Goal: Transaction & Acquisition: Book appointment/travel/reservation

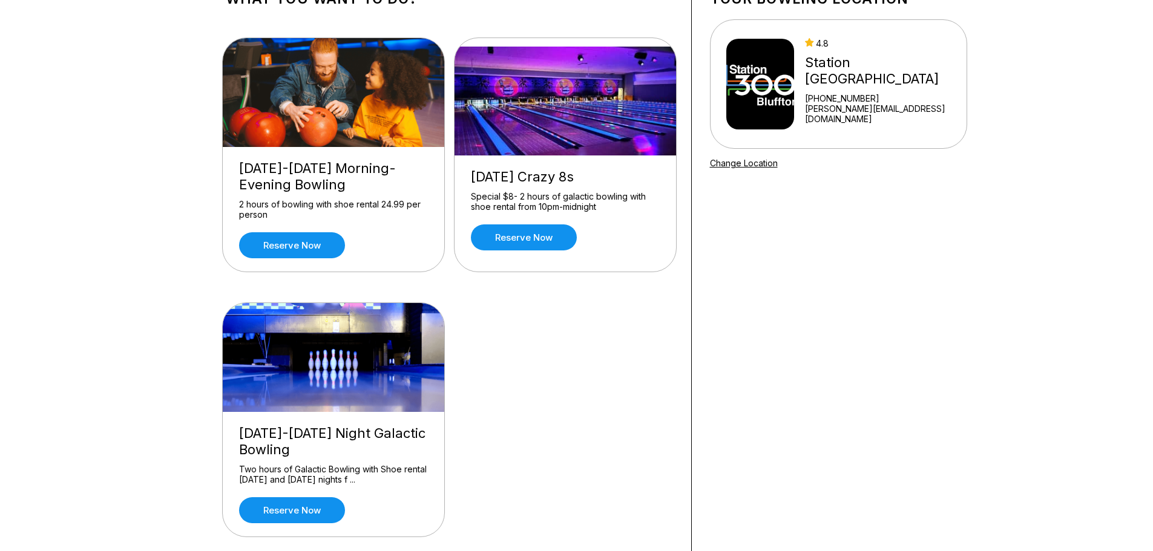
scroll to position [121, 0]
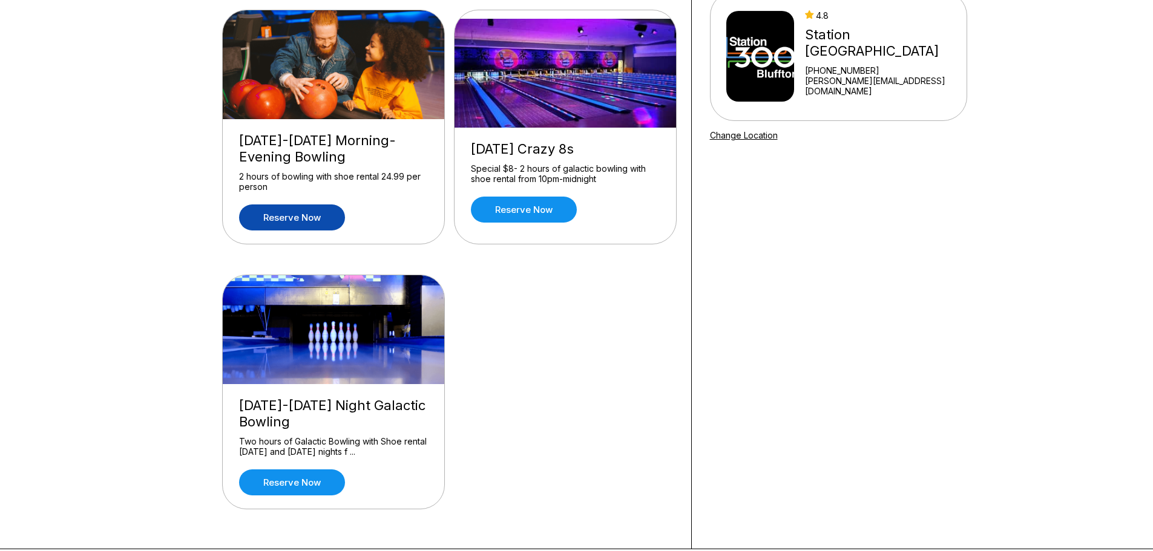
click at [312, 221] on link "Reserve now" at bounding box center [292, 218] width 106 height 26
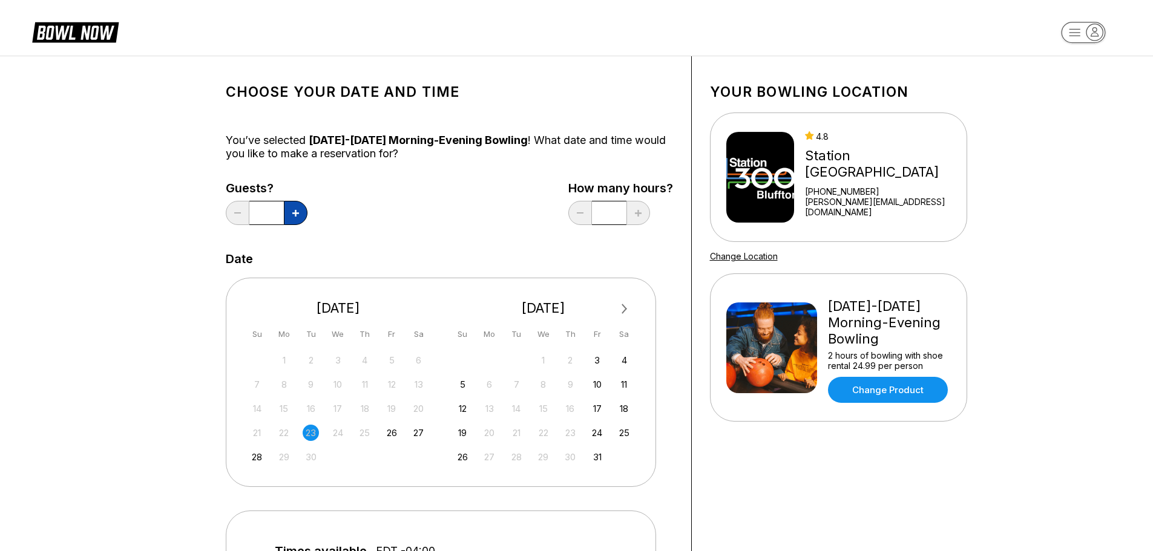
click at [294, 214] on icon at bounding box center [295, 213] width 7 height 7
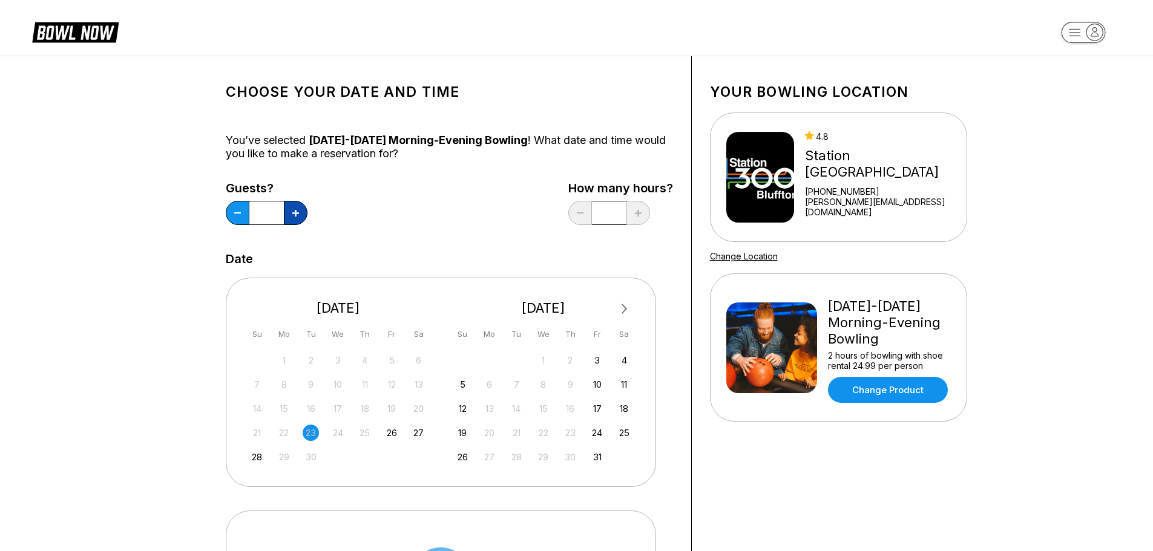
click at [294, 214] on icon at bounding box center [295, 213] width 7 height 7
type input "*"
click at [418, 231] on div "Choose your Date and time You’ve selected [DATE]-[DATE] Morning-Evening Bowling…" at bounding box center [449, 505] width 447 height 863
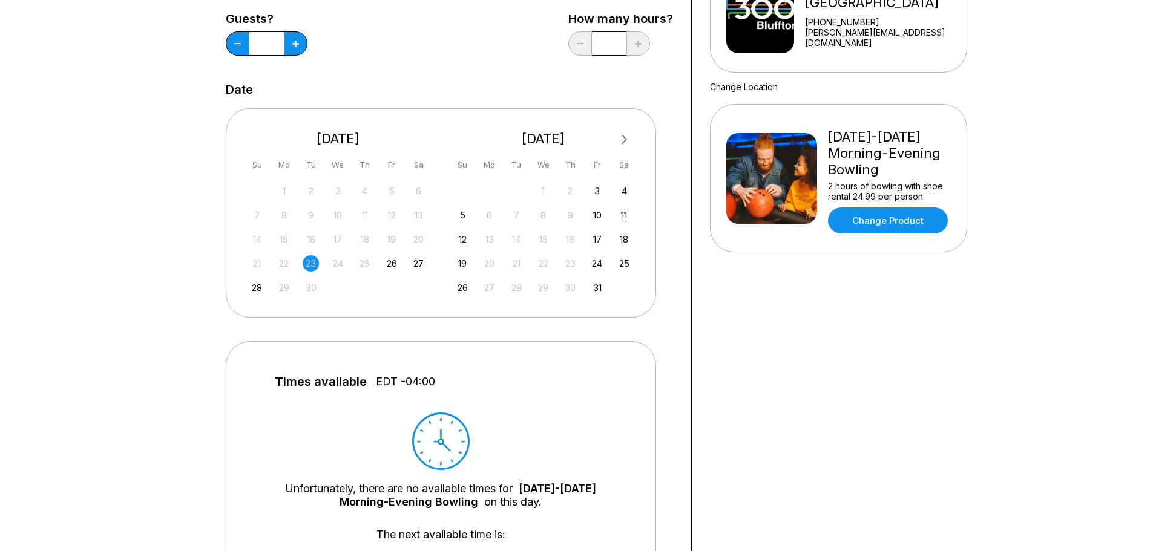
scroll to position [242, 0]
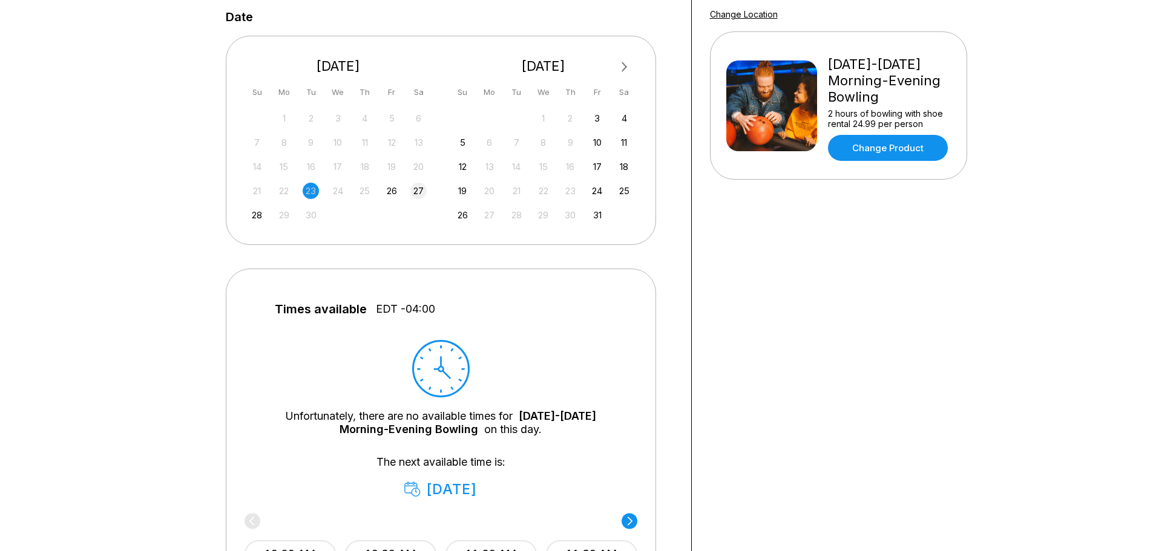
click at [414, 192] on div "27" at bounding box center [418, 191] width 16 height 16
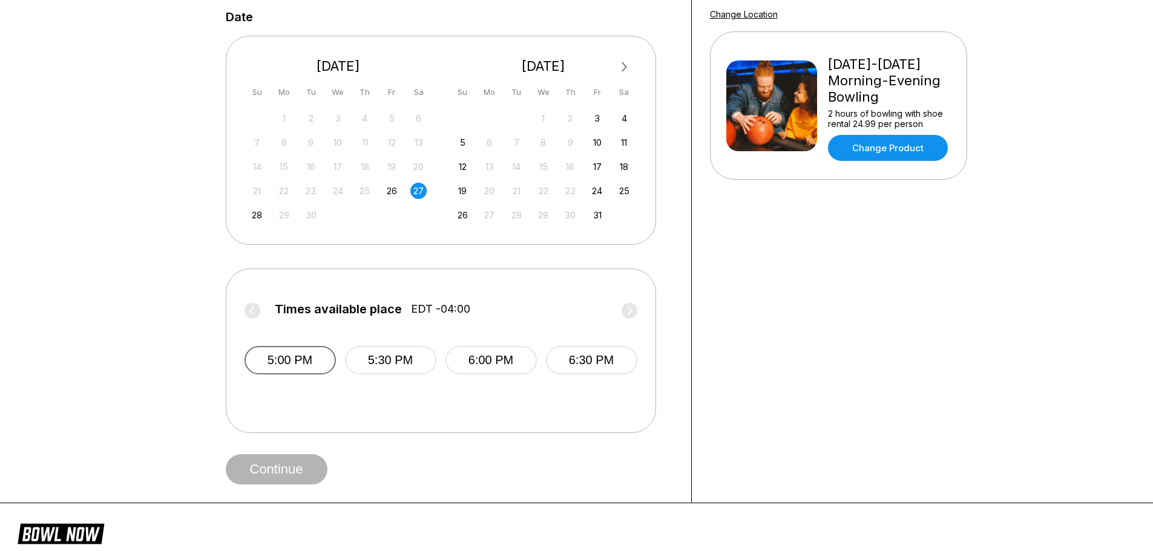
click at [315, 361] on button "5:00 PM" at bounding box center [289, 360] width 91 height 28
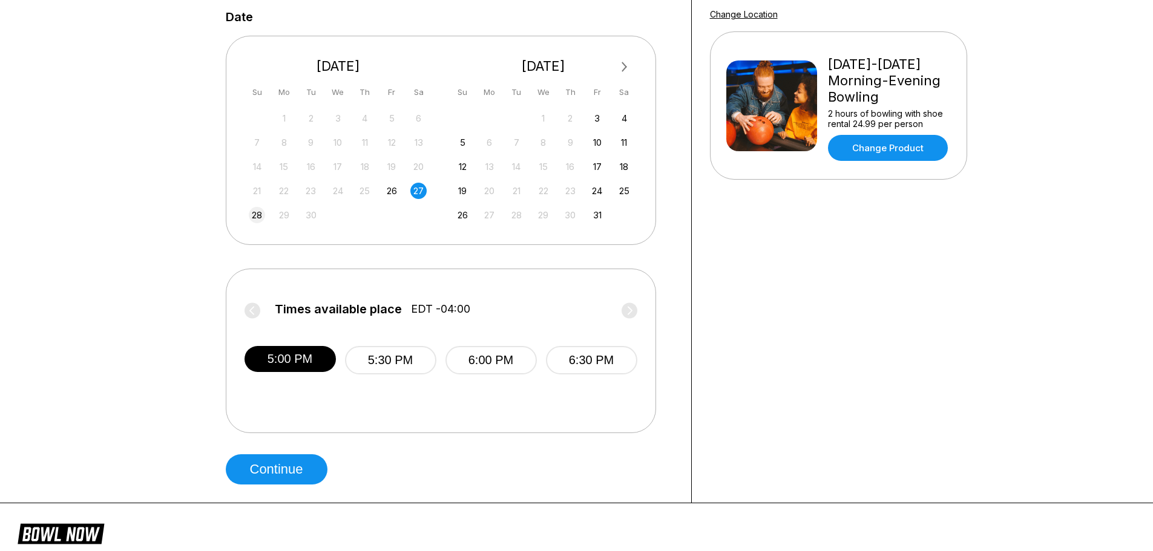
click at [252, 214] on div "28" at bounding box center [257, 215] width 16 height 16
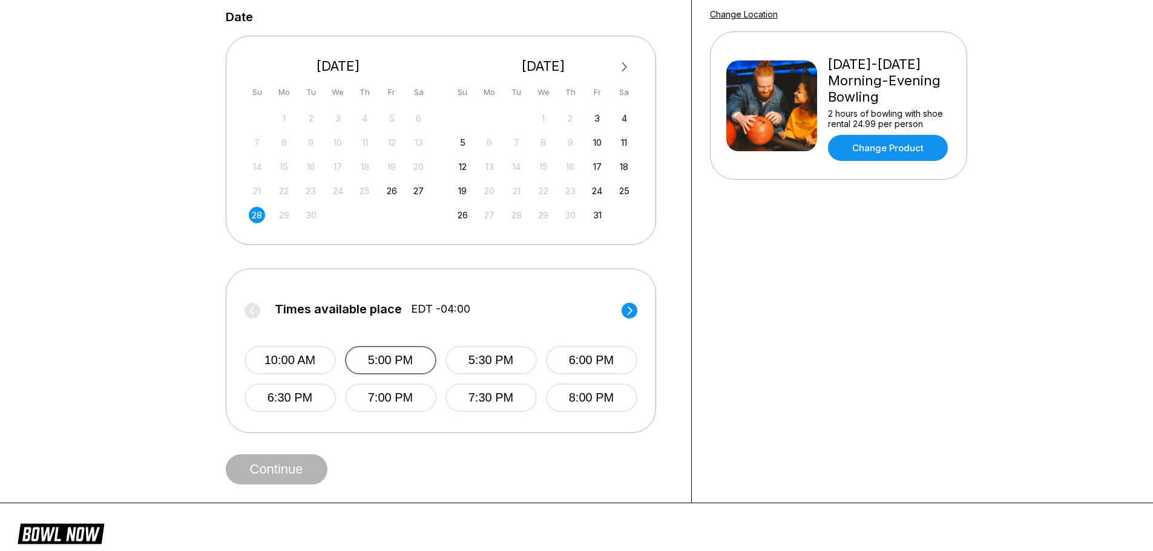
click at [408, 360] on button "5:00 PM" at bounding box center [390, 360] width 91 height 28
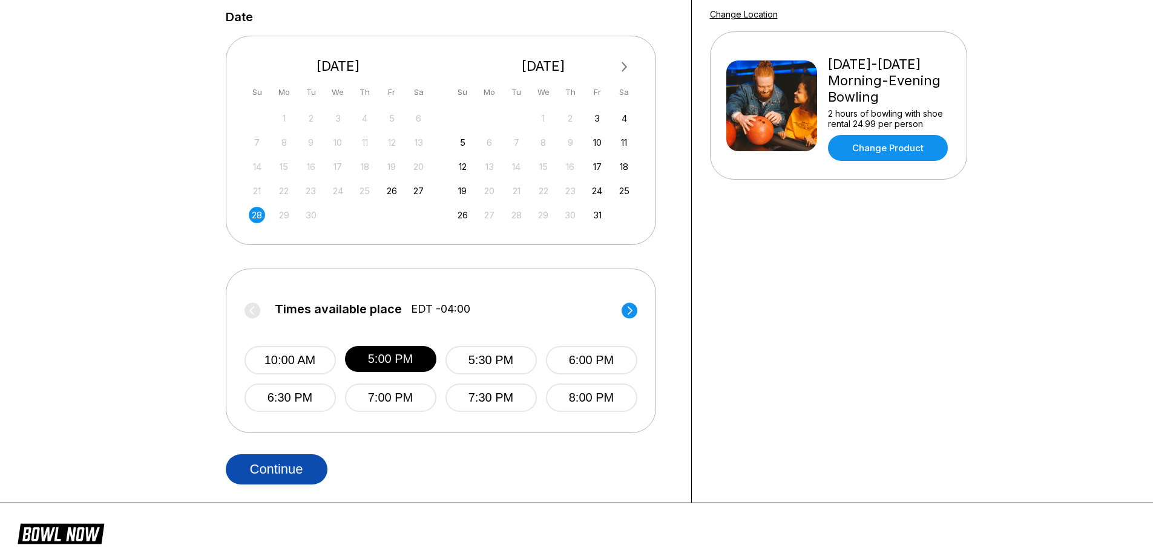
click at [275, 474] on button "Continue" at bounding box center [277, 469] width 102 height 30
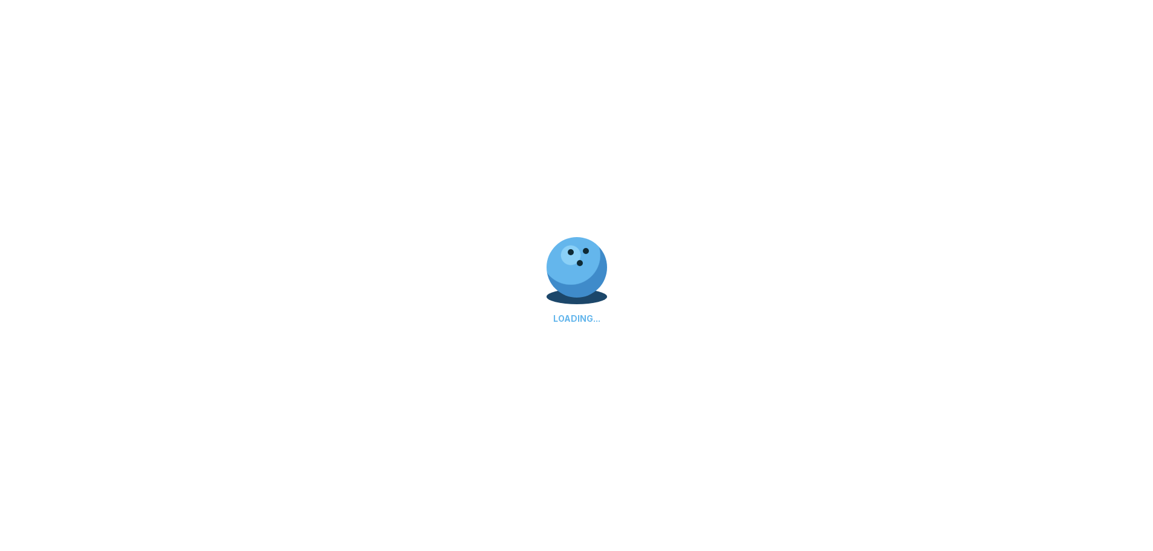
select select "**"
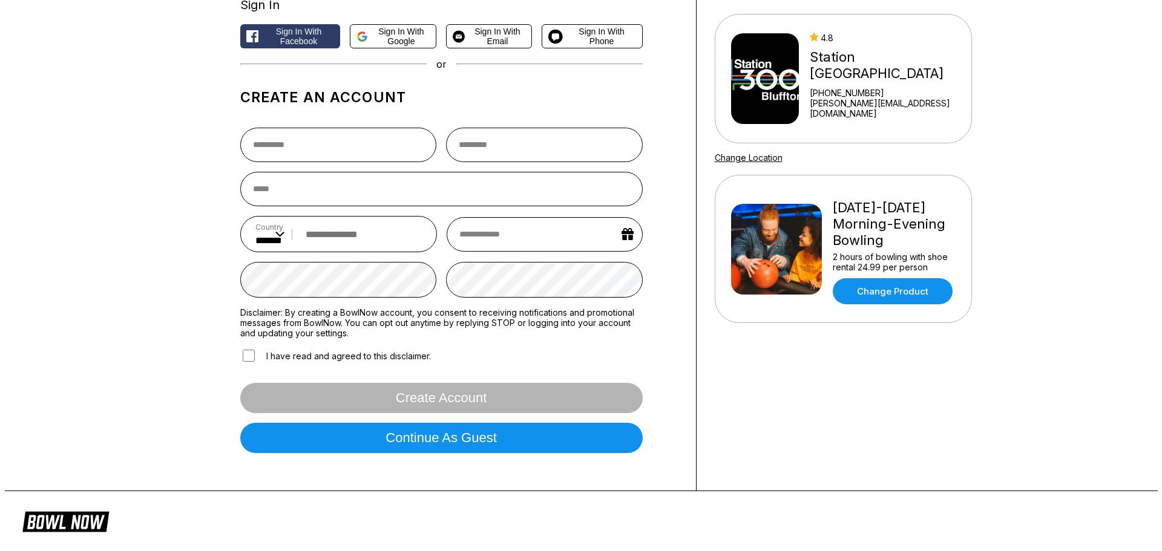
scroll to position [61, 0]
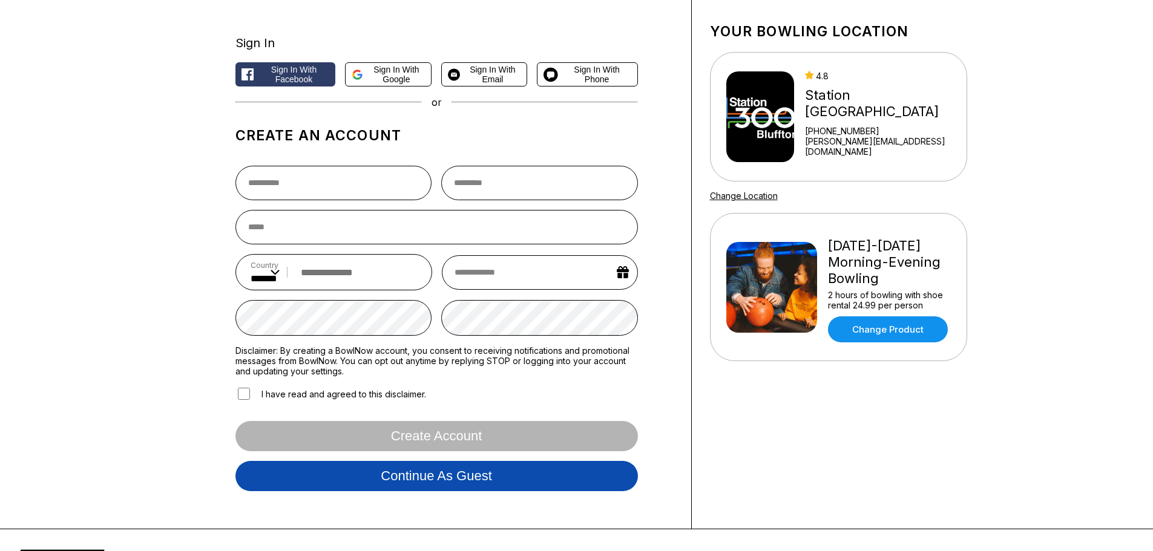
click at [367, 481] on button "Continue as guest" at bounding box center [436, 476] width 402 height 30
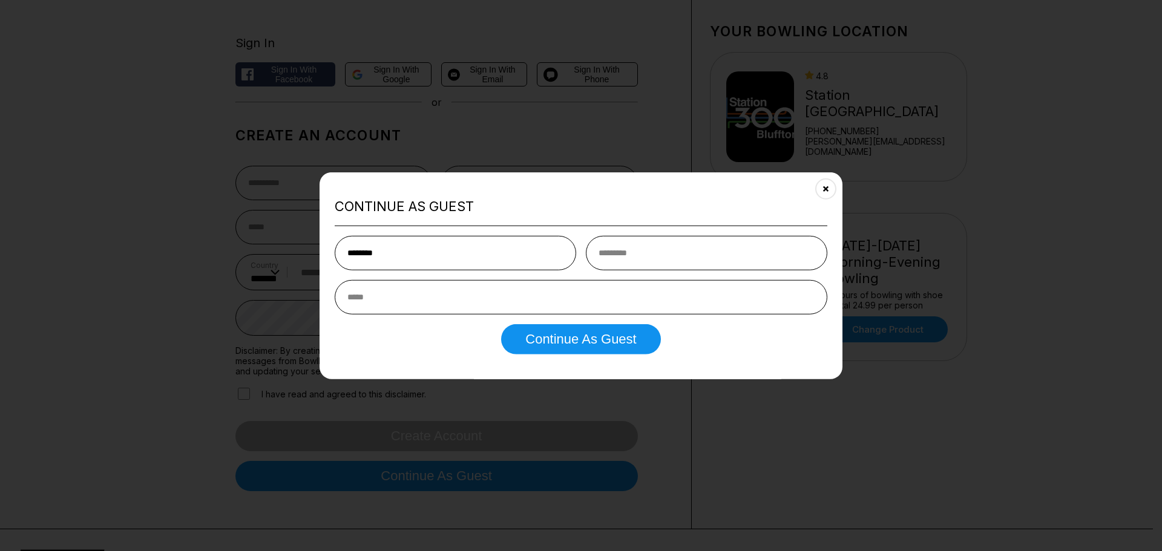
type input "********"
click at [662, 262] on input "text" at bounding box center [706, 253] width 241 height 34
type input "*****"
click at [493, 294] on input "email" at bounding box center [581, 297] width 493 height 34
type input "**********"
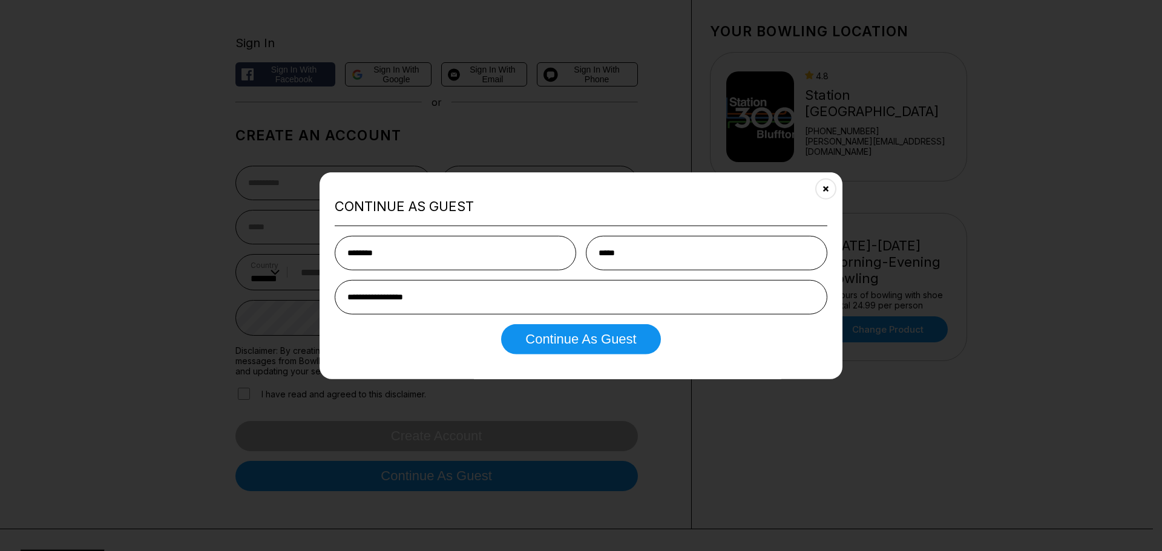
click at [518, 360] on div "**********" at bounding box center [581, 276] width 523 height 208
click at [528, 343] on button "Continue as Guest" at bounding box center [580, 339] width 159 height 30
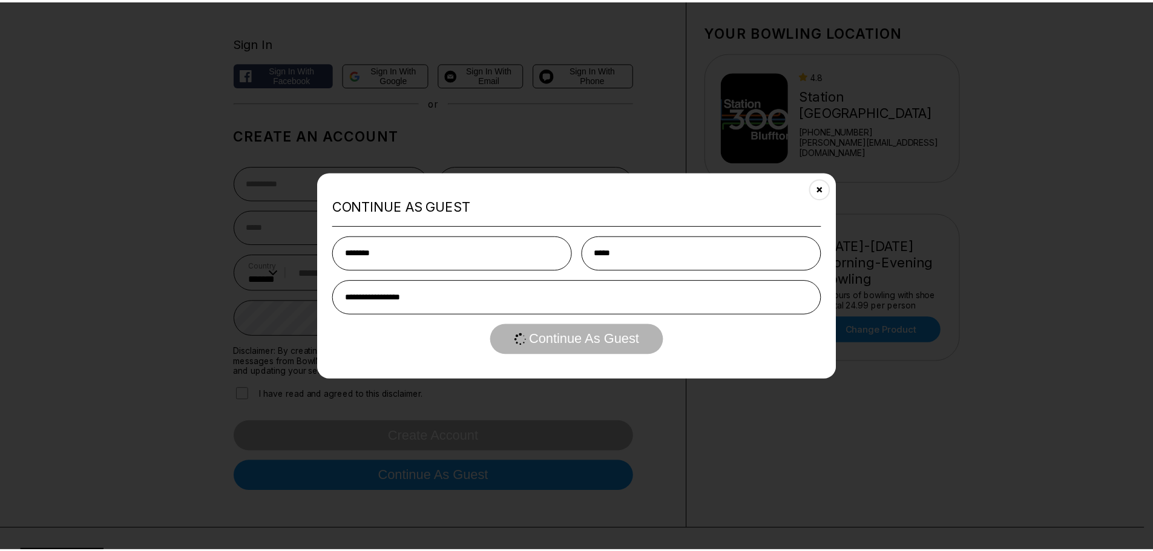
scroll to position [0, 0]
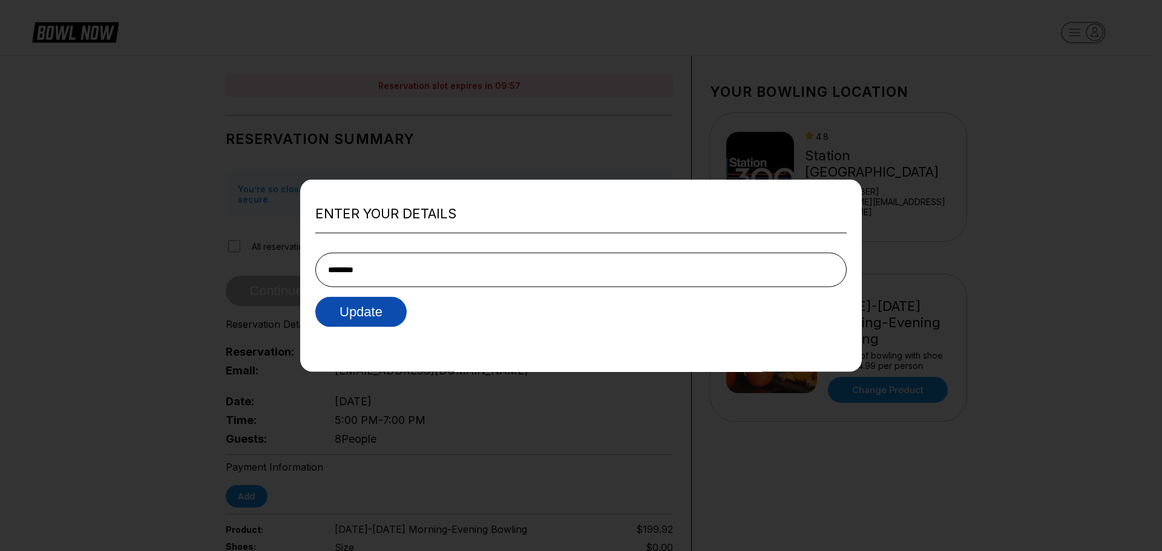
type input "********"
click at [379, 316] on button "Update" at bounding box center [360, 312] width 91 height 30
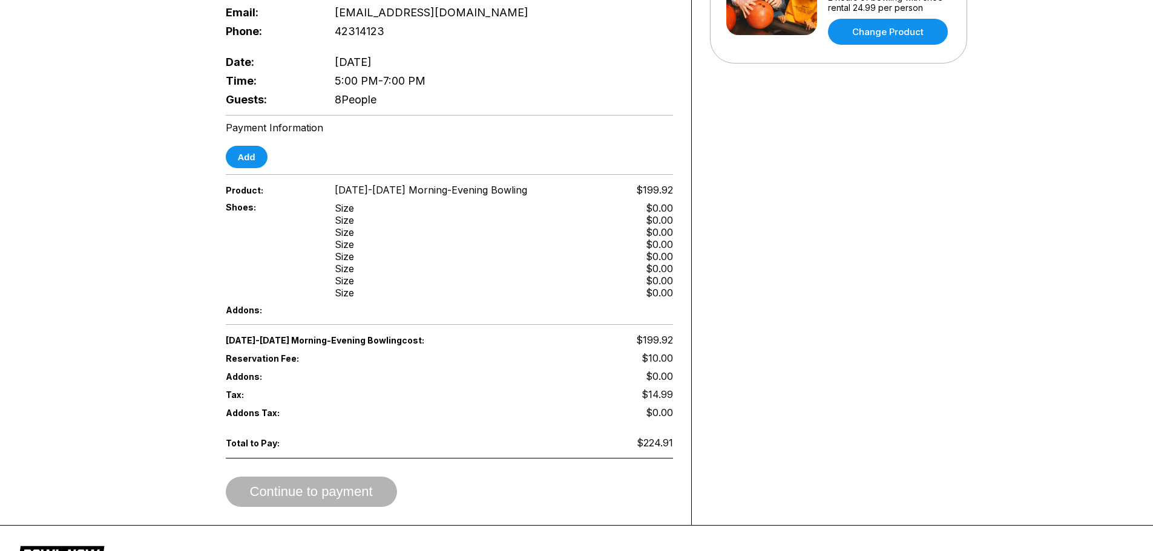
scroll to position [363, 0]
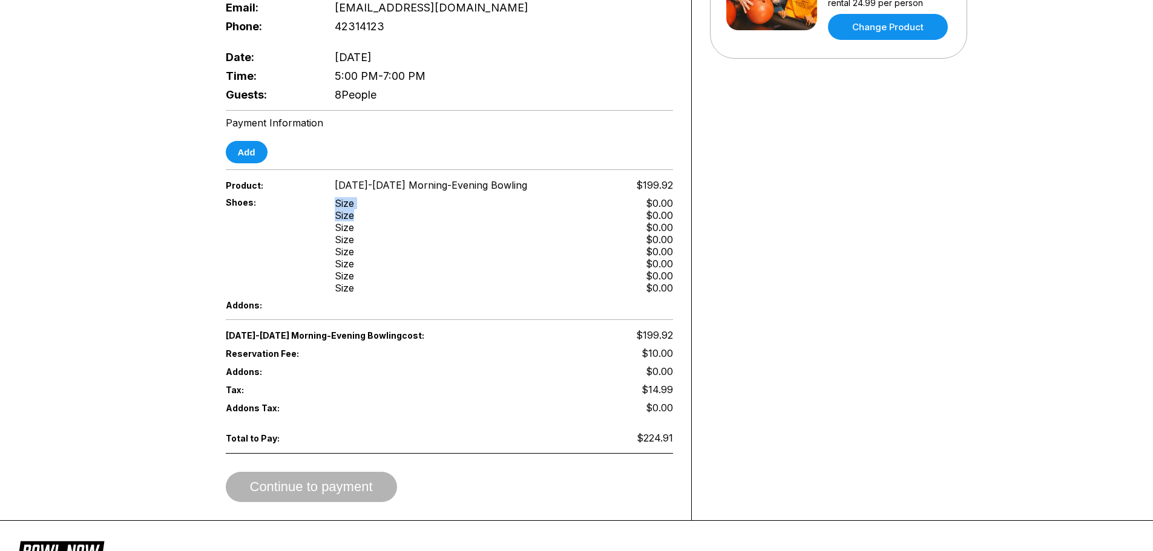
drag, startPoint x: 320, startPoint y: 189, endPoint x: 364, endPoint y: 204, distance: 46.7
click at [364, 204] on div "Shoes: Size Size Size Size Size Size Size Size $0.00 $0.00 $0.00 $0.00 $0.00 $0…" at bounding box center [449, 245] width 447 height 103
click at [331, 198] on div "Shoes: Size Size Size Size Size Size Size Size $0.00 $0.00 $0.00 $0.00 $0.00 $0…" at bounding box center [449, 245] width 447 height 103
drag, startPoint x: 335, startPoint y: 191, endPoint x: 386, endPoint y: 281, distance: 103.0
click at [386, 281] on div "Shoes: Size Size Size Size Size Size Size Size $0.00 $0.00 $0.00 $0.00 $0.00 $0…" at bounding box center [449, 245] width 447 height 103
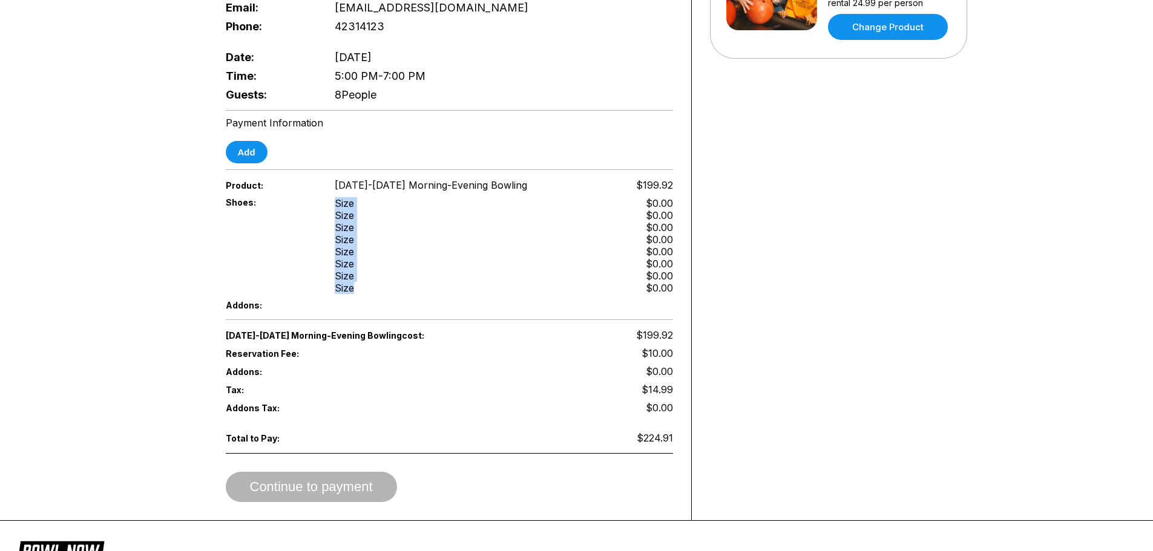
click at [386, 281] on div "Shoes: Size Size Size Size Size Size Size Size $0.00 $0.00 $0.00 $0.00 $0.00 $0…" at bounding box center [449, 245] width 447 height 103
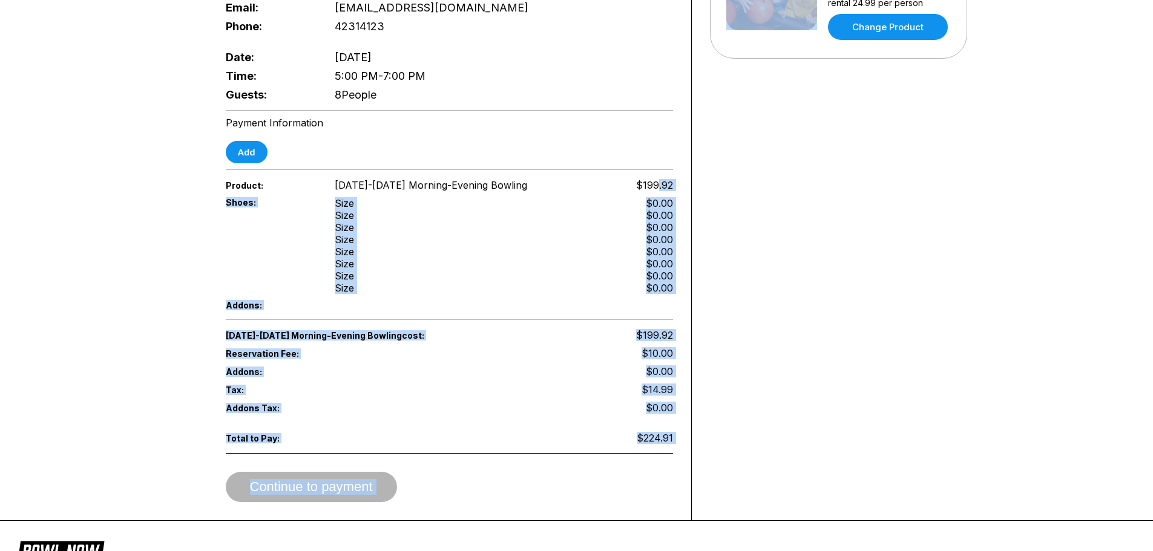
drag, startPoint x: 692, startPoint y: 172, endPoint x: 686, endPoint y: 182, distance: 11.4
click at [707, 174] on div "Reservation slot expires in 09:43 Reservation Summary You’re so close! To final…" at bounding box center [576, 106] width 787 height 827
click at [683, 182] on div "Reservation slot expires in 09:43 Reservation Summary You’re so close! To final…" at bounding box center [450, 106] width 484 height 827
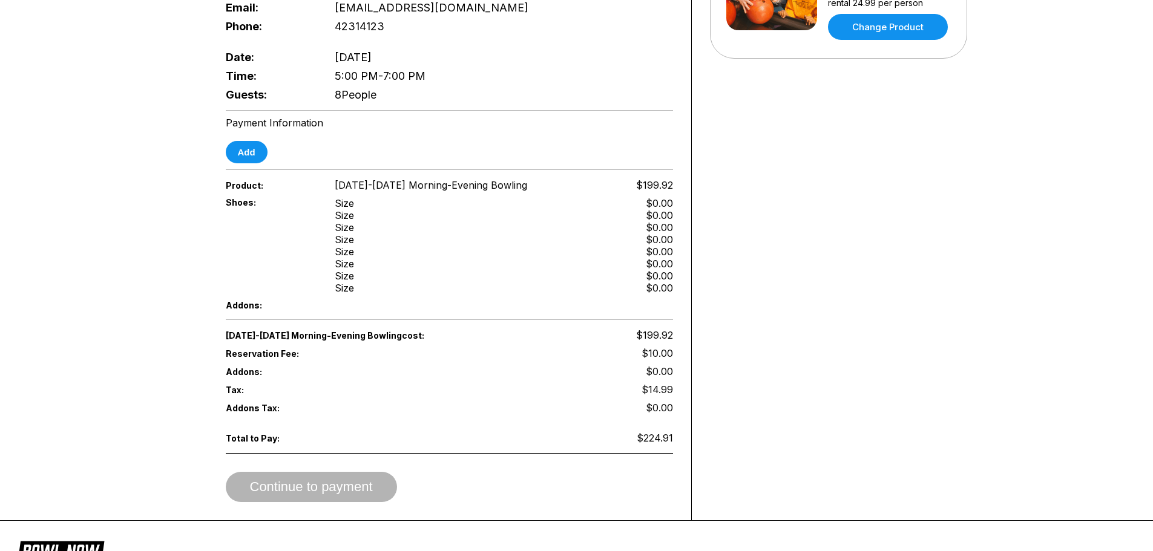
click at [659, 194] on div "Shoes: Size Size Size Size Size Size Size Size $0.00 $0.00 $0.00 $0.00 $0.00 $0…" at bounding box center [449, 245] width 447 height 103
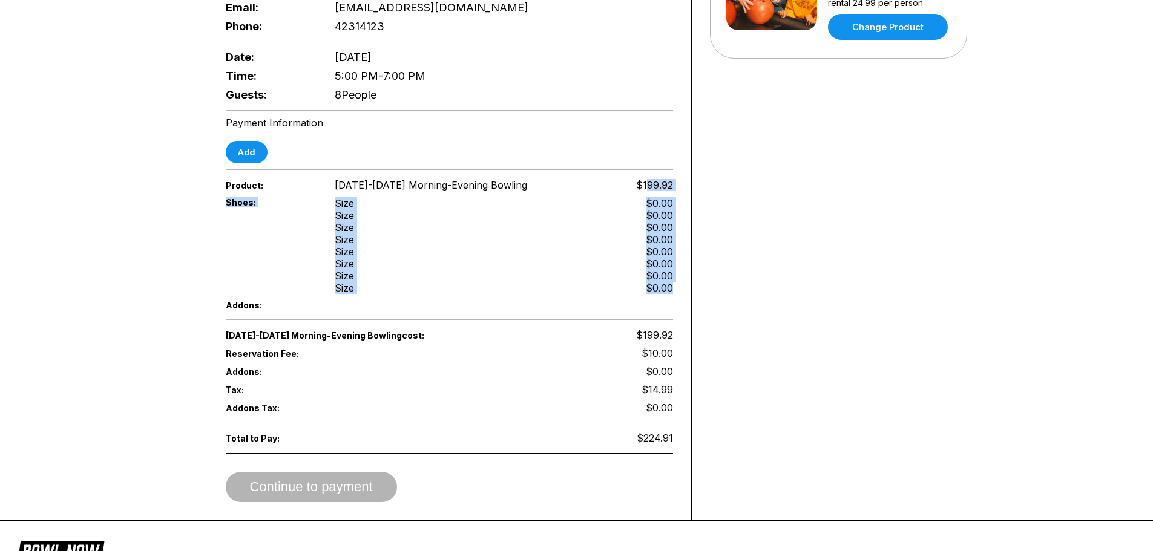
drag, startPoint x: 661, startPoint y: 208, endPoint x: 677, endPoint y: 283, distance: 77.4
click at [678, 284] on div "Reservation slot expires in 09:41 Reservation Summary You’re so close! To final…" at bounding box center [450, 106] width 484 height 827
click at [677, 283] on div "Reservation slot expires in 09:41 Reservation Summary You’re so close! To final…" at bounding box center [450, 106] width 484 height 827
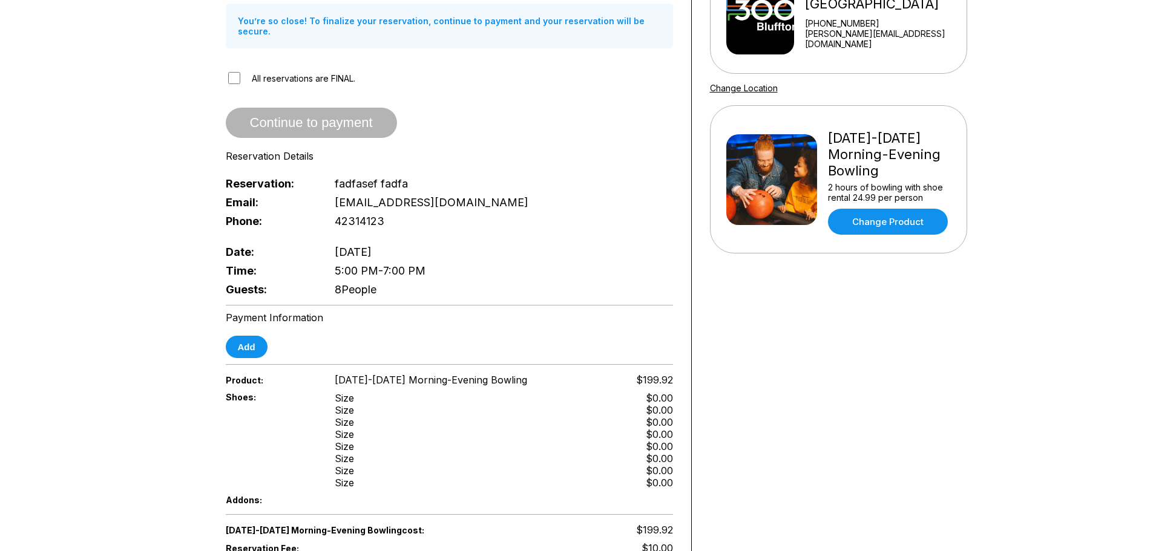
scroll to position [484, 0]
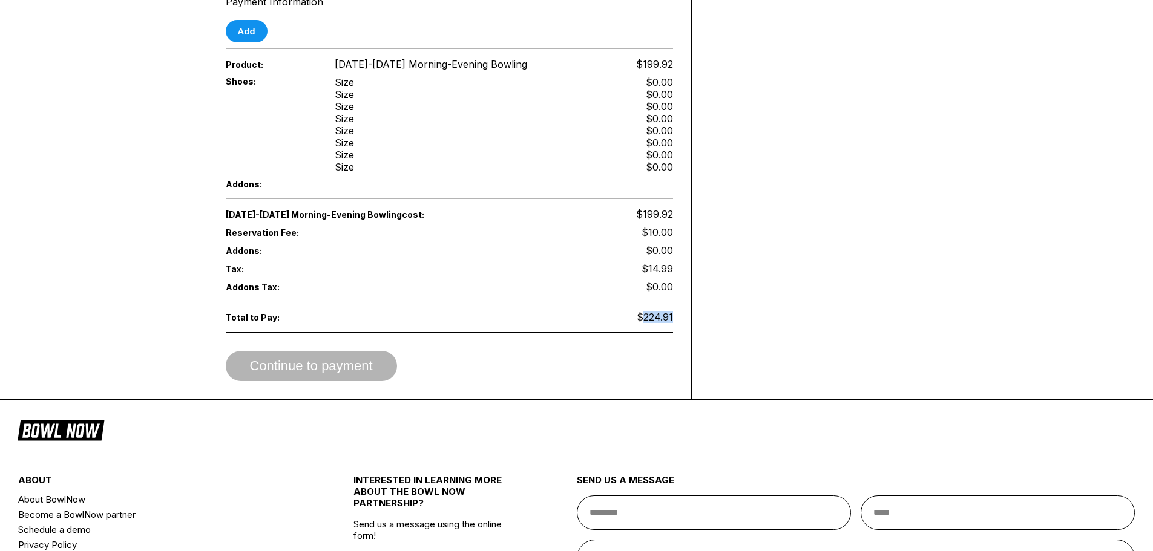
drag, startPoint x: 640, startPoint y: 311, endPoint x: 688, endPoint y: 312, distance: 48.4
click at [648, 311] on span "$224.91" at bounding box center [655, 317] width 36 height 12
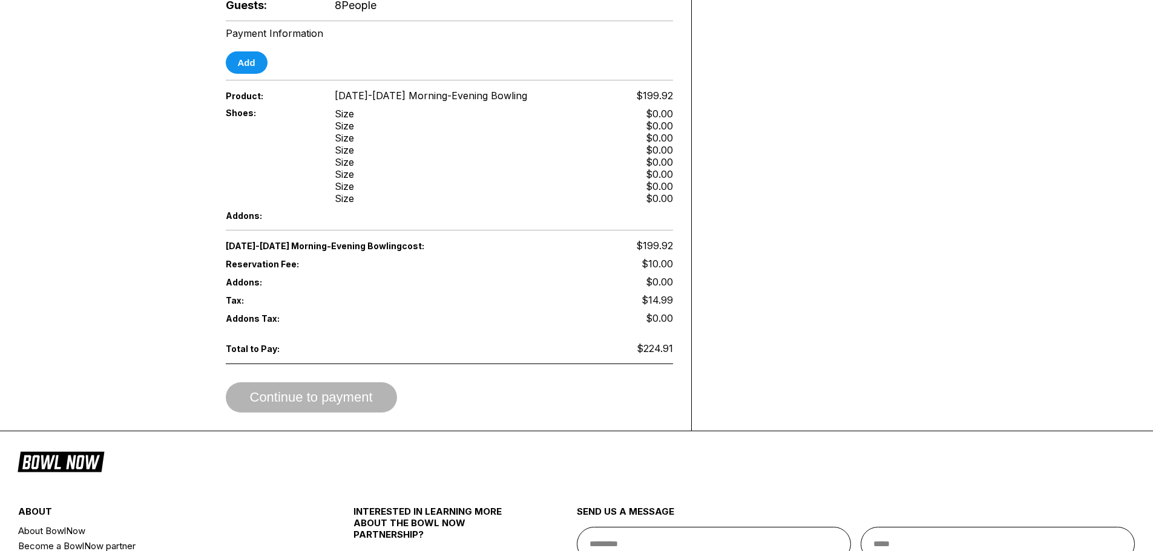
scroll to position [424, 0]
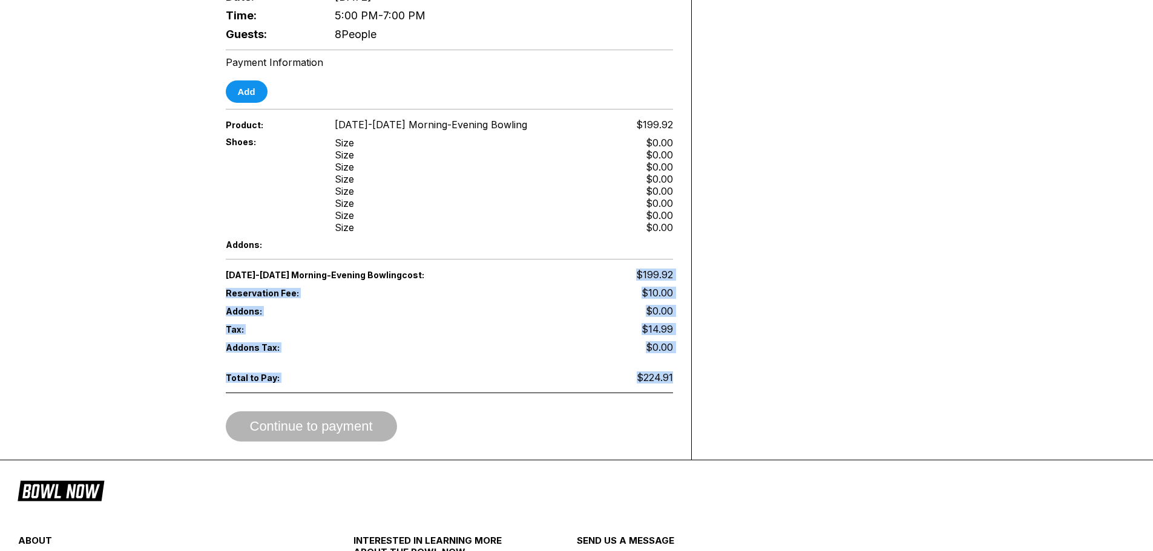
drag, startPoint x: 633, startPoint y: 257, endPoint x: 687, endPoint y: 389, distance: 143.1
click at [687, 389] on div "Reservation slot expires in 09:26 Reservation Summary You’re so close! To final…" at bounding box center [450, 46] width 484 height 827
drag, startPoint x: 668, startPoint y: 349, endPoint x: 657, endPoint y: 344, distance: 11.9
click at [668, 349] on div "[DATE]-[DATE] Morning-Evening Bowling cost: $199.92 Reservation Fee: $10.00 Add…" at bounding box center [449, 354] width 447 height 176
drag, startPoint x: 637, startPoint y: 288, endPoint x: 661, endPoint y: 323, distance: 41.8
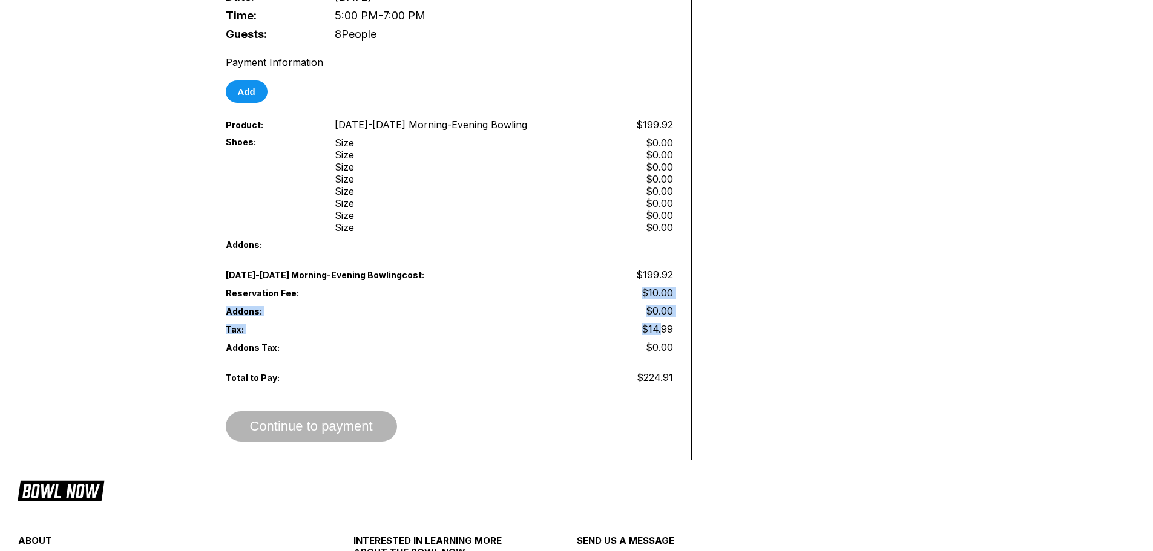
click at [661, 323] on div "[DATE]-[DATE] Morning-Evening Bowling cost: $199.92 Reservation Fee: $10.00 Add…" at bounding box center [449, 311] width 447 height 91
click at [661, 323] on span "$14.99" at bounding box center [656, 329] width 31 height 12
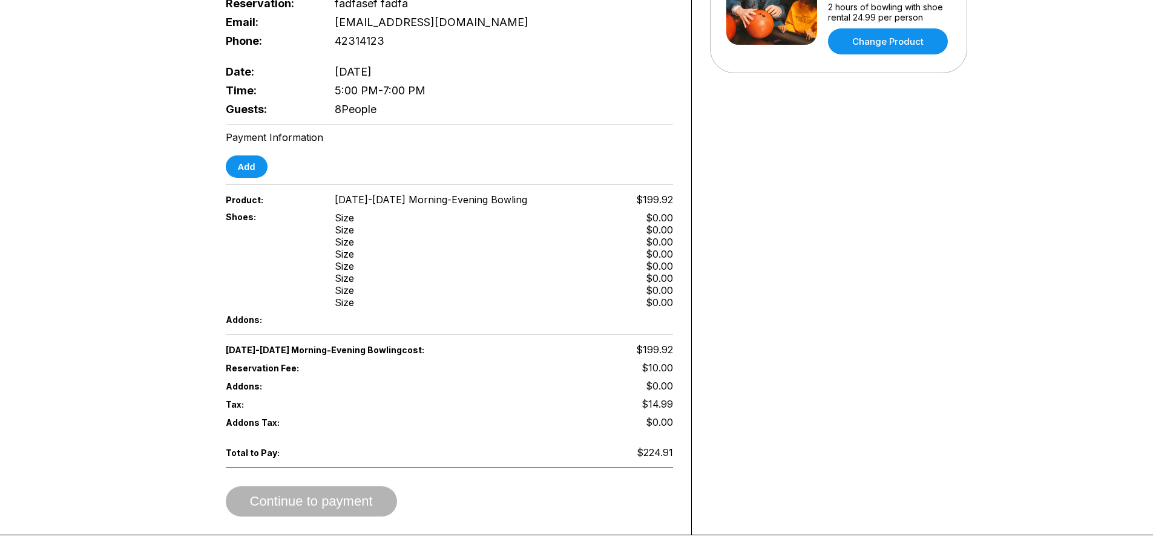
scroll to position [363, 0]
